Goal: Use online tool/utility: Utilize a website feature to perform a specific function

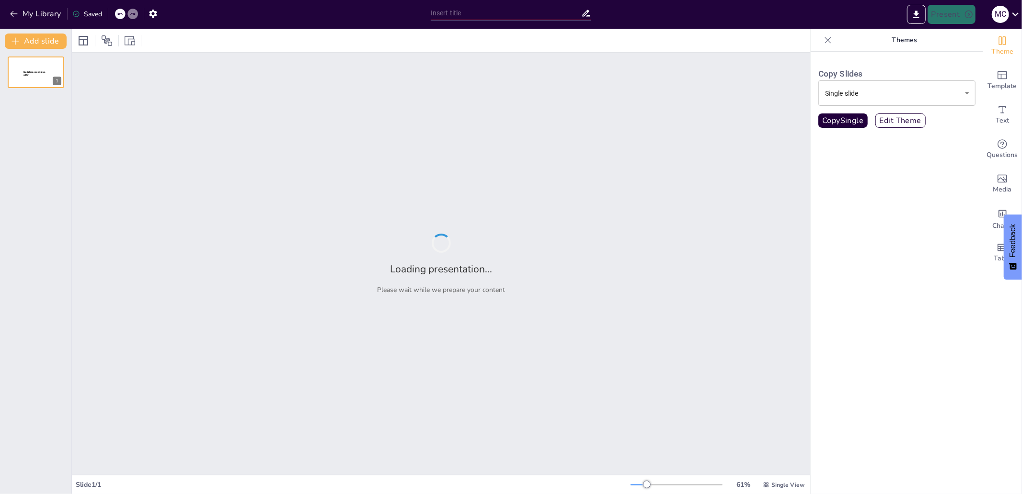
type input "test i"
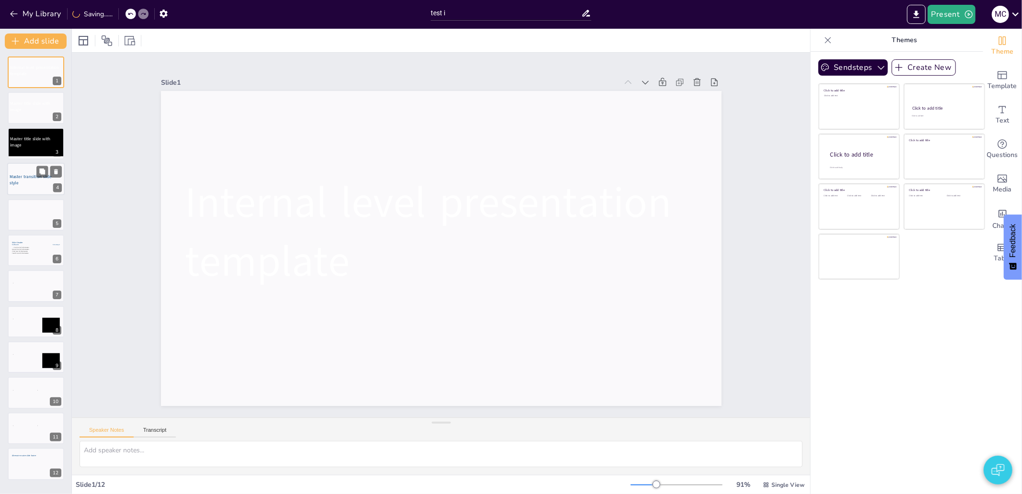
click at [25, 171] on div at bounding box center [35, 179] width 57 height 33
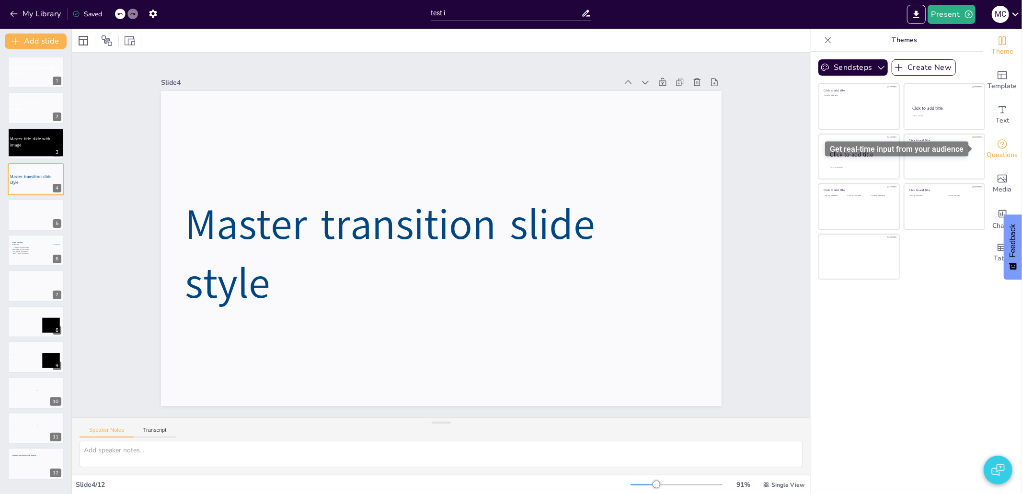
click at [1002, 157] on span "Questions" at bounding box center [1002, 155] width 31 height 11
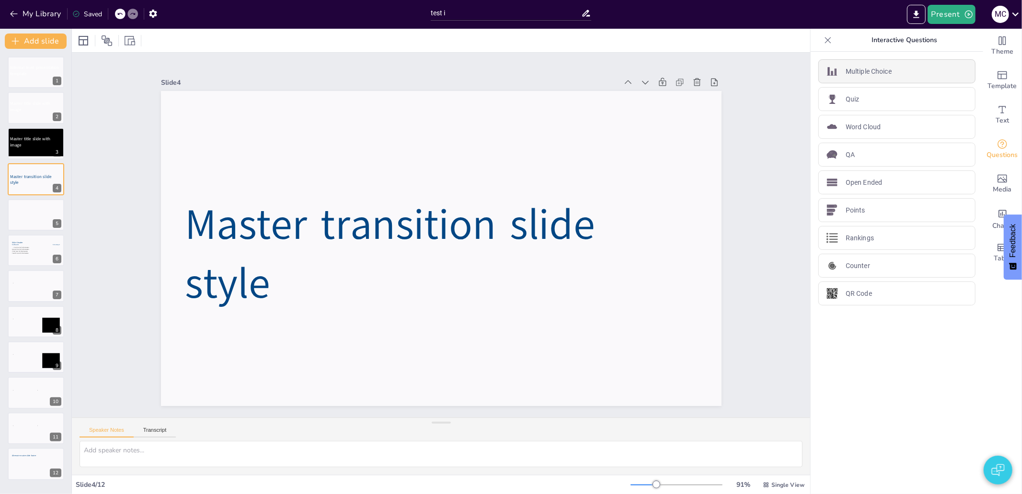
click at [854, 73] on p "Multiple Choice" at bounding box center [868, 72] width 46 height 10
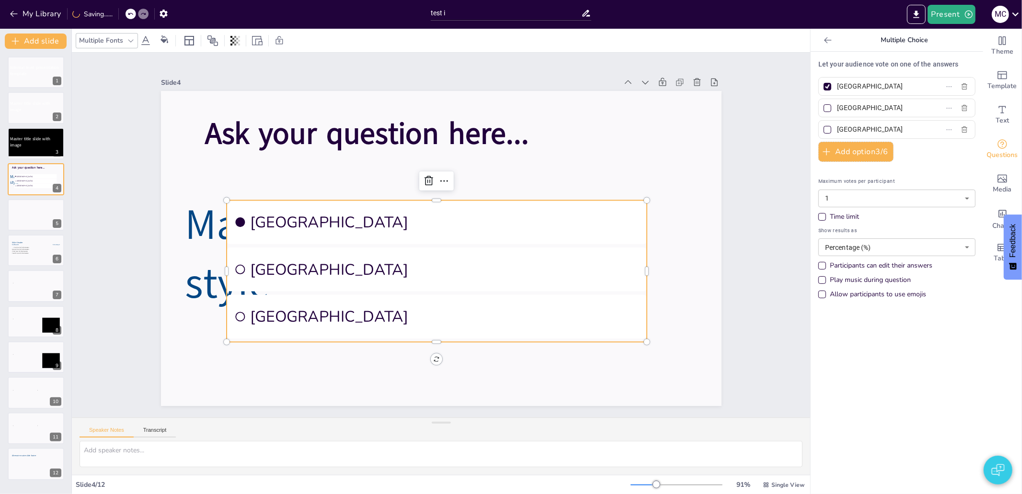
click at [823, 87] on div at bounding box center [827, 87] width 8 height 8
click at [837, 87] on input "[GEOGRAPHIC_DATA]" at bounding box center [881, 87] width 89 height 14
checkbox input "false"
click at [967, 14] on icon "button" at bounding box center [969, 15] width 10 height 10
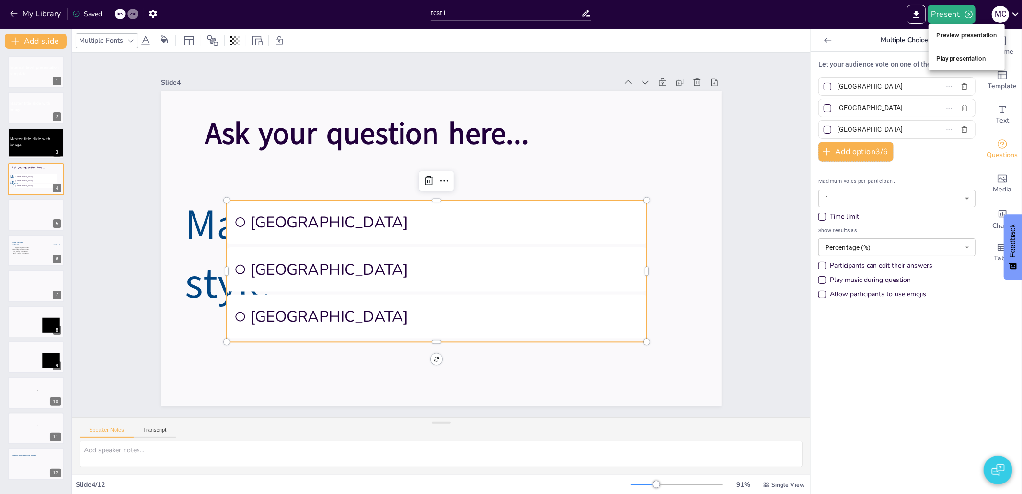
click at [950, 32] on li "Preview presentation" at bounding box center [966, 35] width 76 height 15
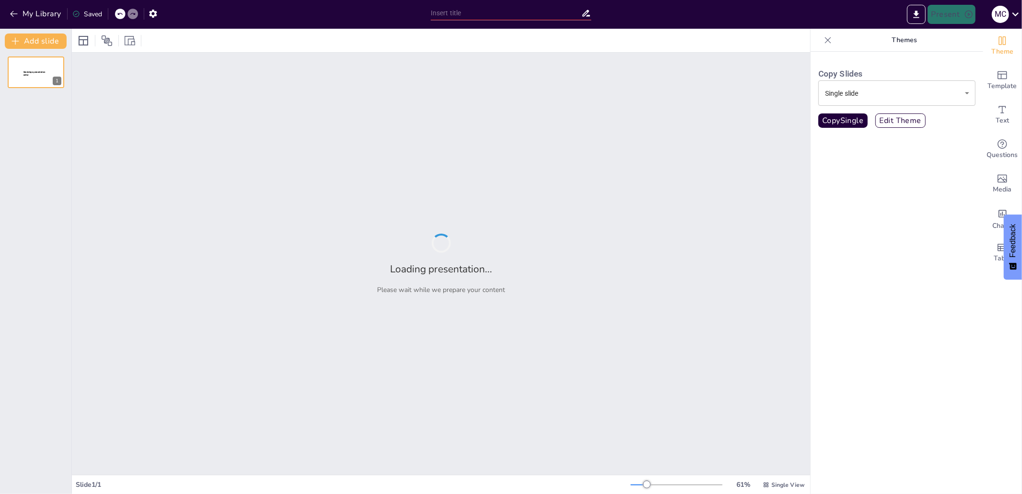
type input "test i"
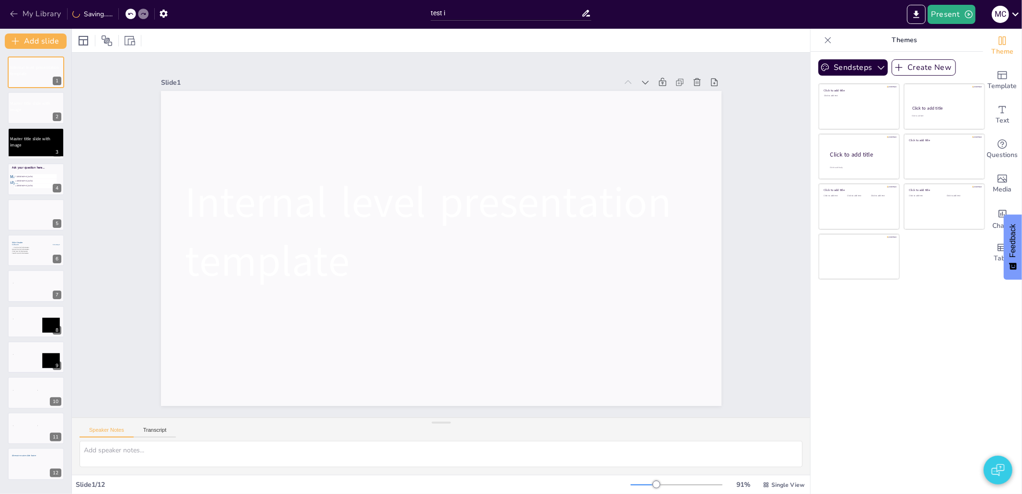
click at [53, 13] on button "My Library" at bounding box center [36, 13] width 58 height 15
